Goal: Find specific page/section: Find specific page/section

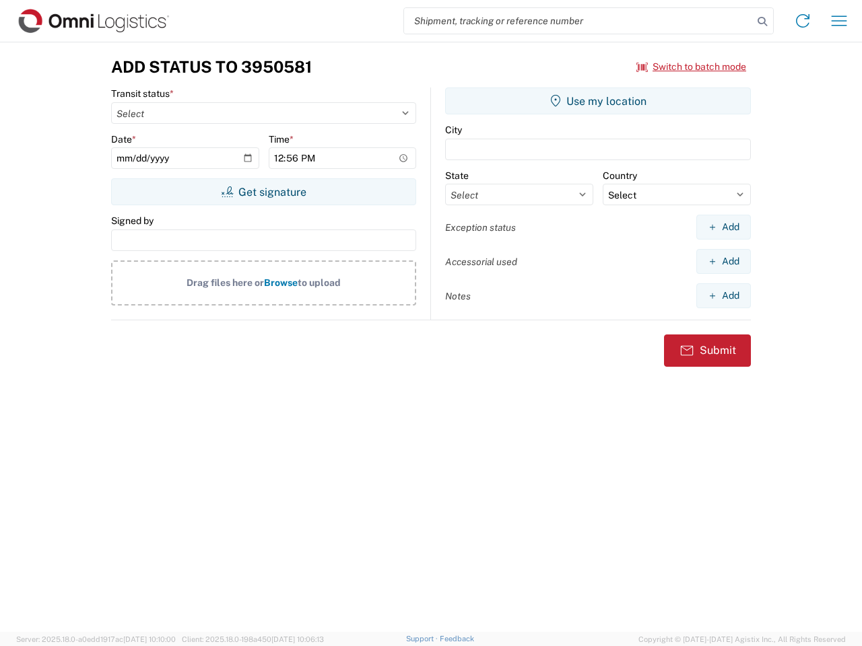
click at [578, 21] on input "search" at bounding box center [578, 21] width 349 height 26
click at [762, 22] on icon at bounding box center [761, 21] width 19 height 19
click at [802, 21] on icon at bounding box center [803, 21] width 22 height 22
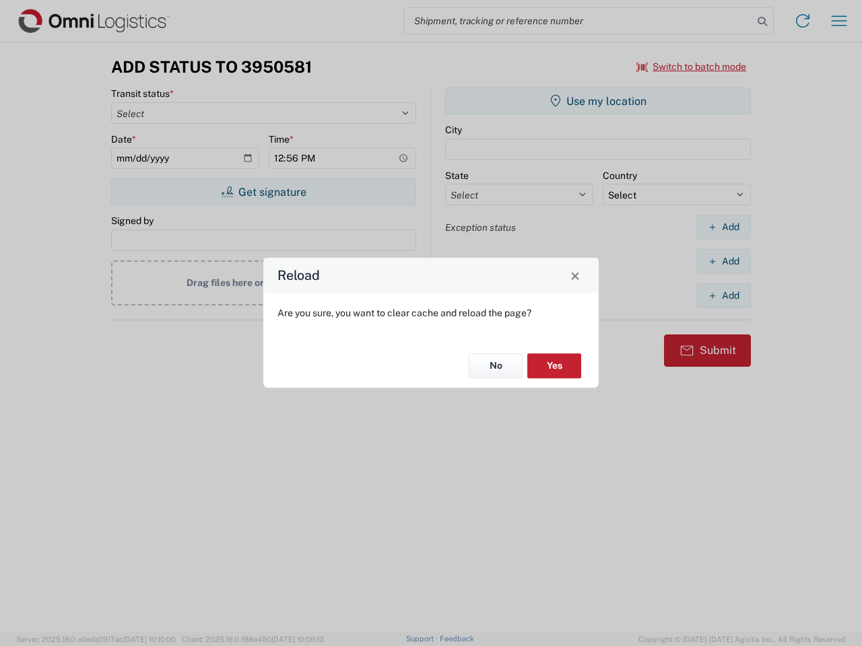
click at [839, 21] on div "Reload Are you sure, you want to clear cache and reload the page? No Yes" at bounding box center [431, 323] width 862 height 646
click at [691, 67] on div "Reload Are you sure, you want to clear cache and reload the page? No Yes" at bounding box center [431, 323] width 862 height 646
click at [263, 192] on div "Reload Are you sure, you want to clear cache and reload the page? No Yes" at bounding box center [431, 323] width 862 height 646
click at [598, 101] on div "Reload Are you sure, you want to clear cache and reload the page? No Yes" at bounding box center [431, 323] width 862 height 646
click at [723, 227] on div "Reload Are you sure, you want to clear cache and reload the page? No Yes" at bounding box center [431, 323] width 862 height 646
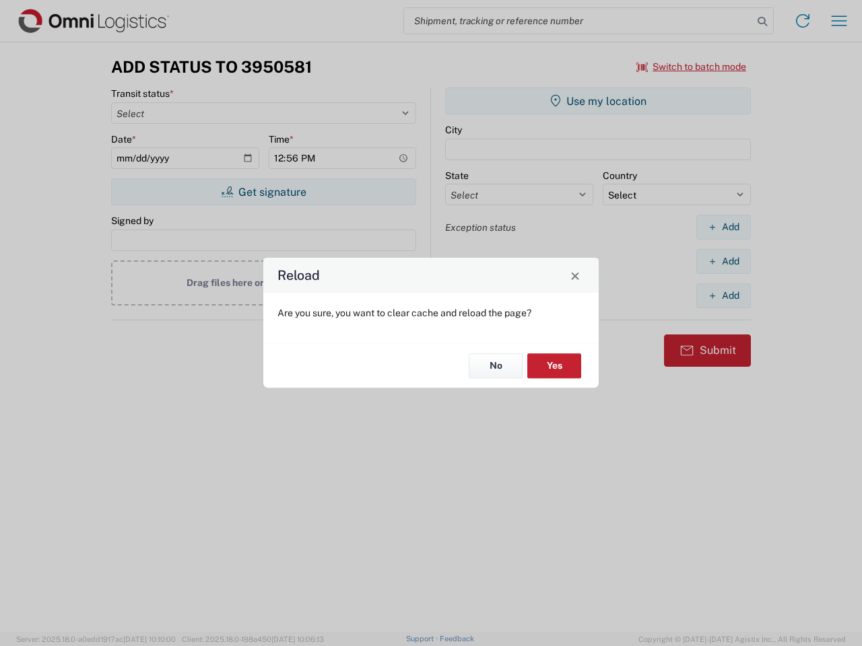
click at [723, 261] on div "Reload Are you sure, you want to clear cache and reload the page? No Yes" at bounding box center [431, 323] width 862 height 646
click at [723, 295] on div "Reload Are you sure, you want to clear cache and reload the page? No Yes" at bounding box center [431, 323] width 862 height 646
